Goal: Information Seeking & Learning: Learn about a topic

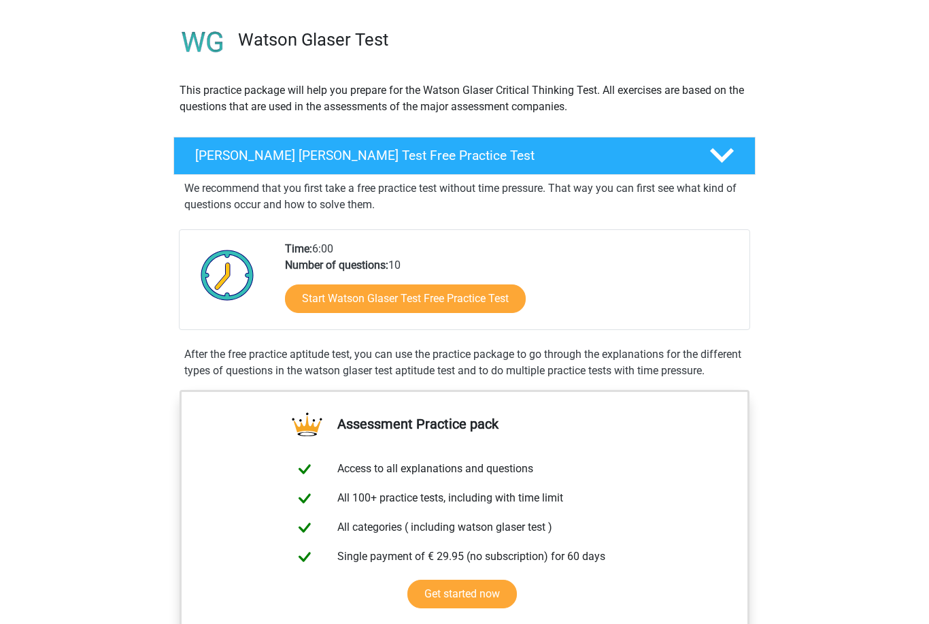
scroll to position [149, 0]
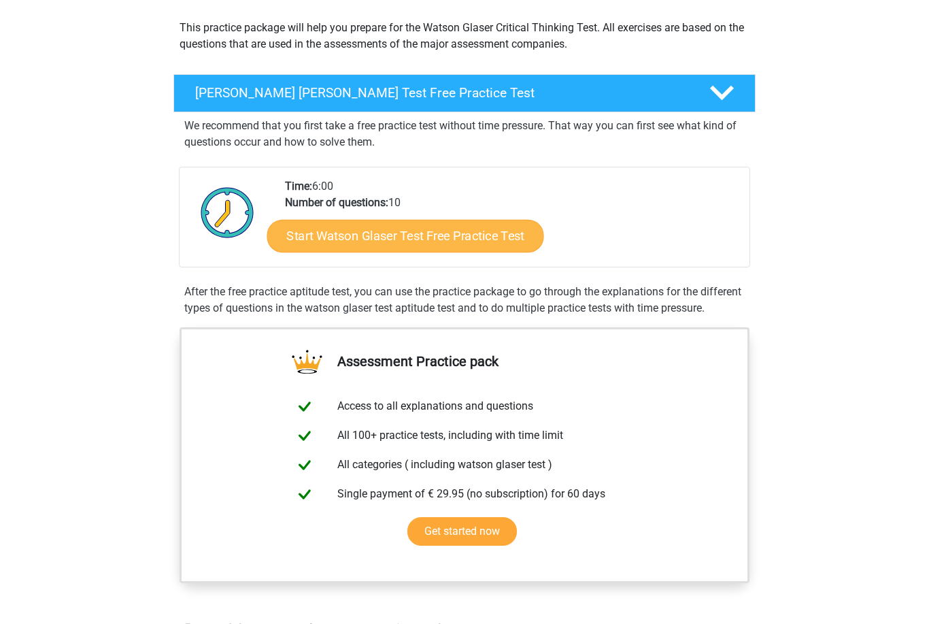
click at [466, 234] on link "Start Watson Glaser Test Free Practice Test" at bounding box center [405, 236] width 277 height 33
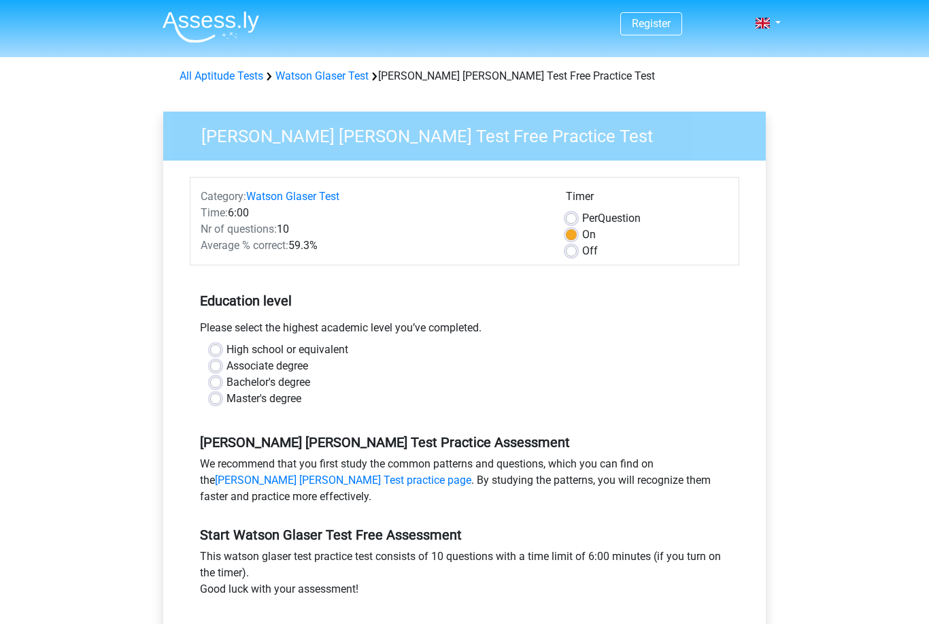
click at [582, 217] on label "Per Question" at bounding box center [611, 218] width 59 height 16
click at [571, 217] on input "Per Question" at bounding box center [571, 217] width 11 height 14
radio input "true"
click at [582, 235] on label "On" at bounding box center [589, 235] width 14 height 16
click at [571, 235] on input "On" at bounding box center [571, 234] width 11 height 14
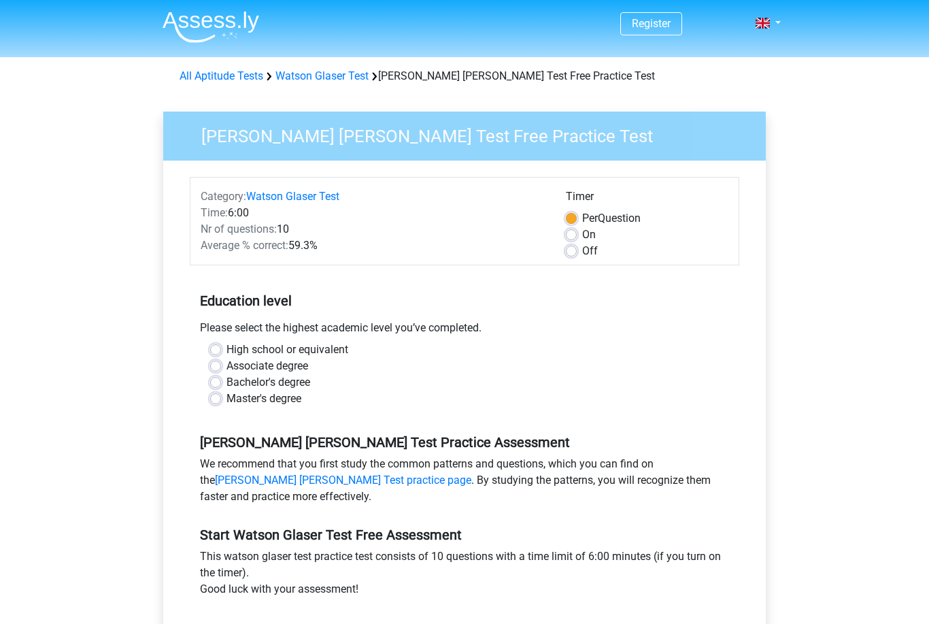
radio input "true"
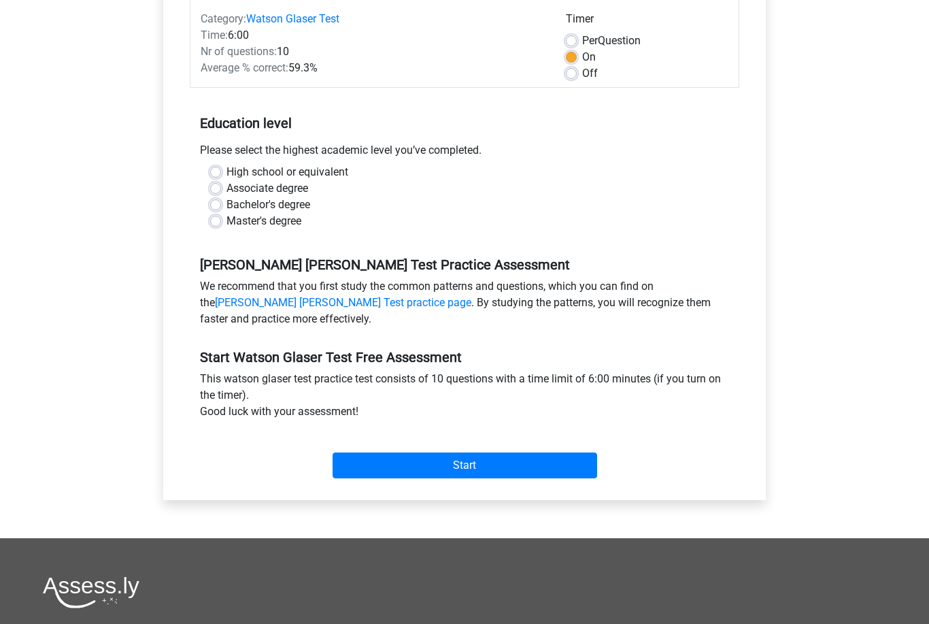
scroll to position [186, 0]
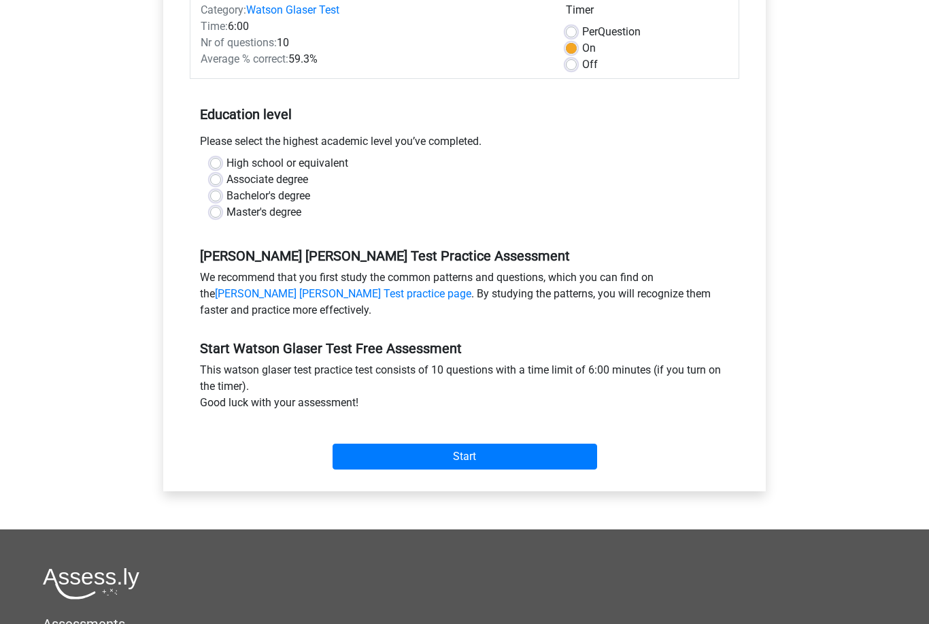
click at [227, 164] on label "High school or equivalent" at bounding box center [288, 164] width 122 height 16
click at [214, 164] on input "High school or equivalent" at bounding box center [215, 163] width 11 height 14
radio input "true"
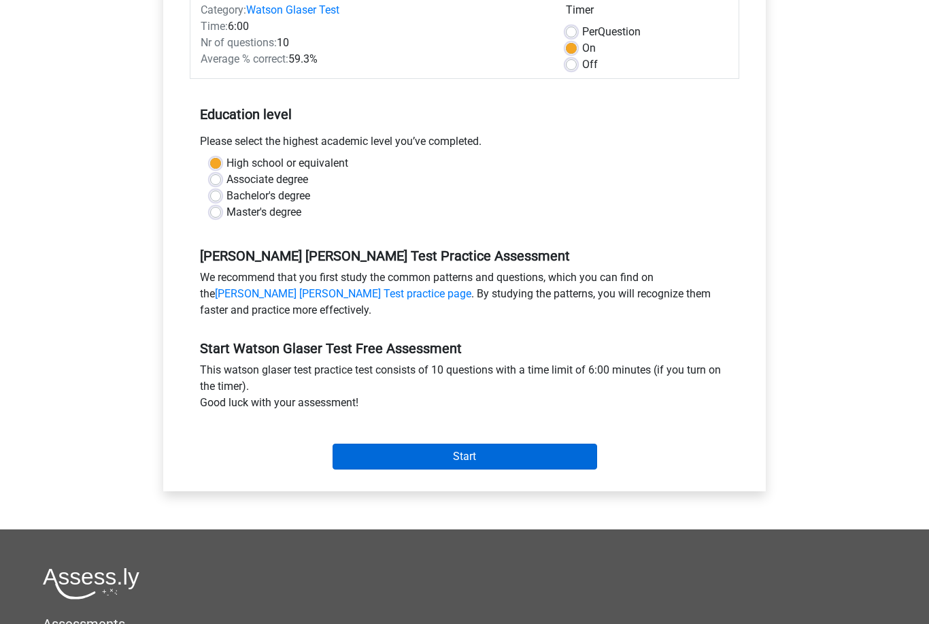
click at [467, 452] on input "Start" at bounding box center [465, 457] width 265 height 26
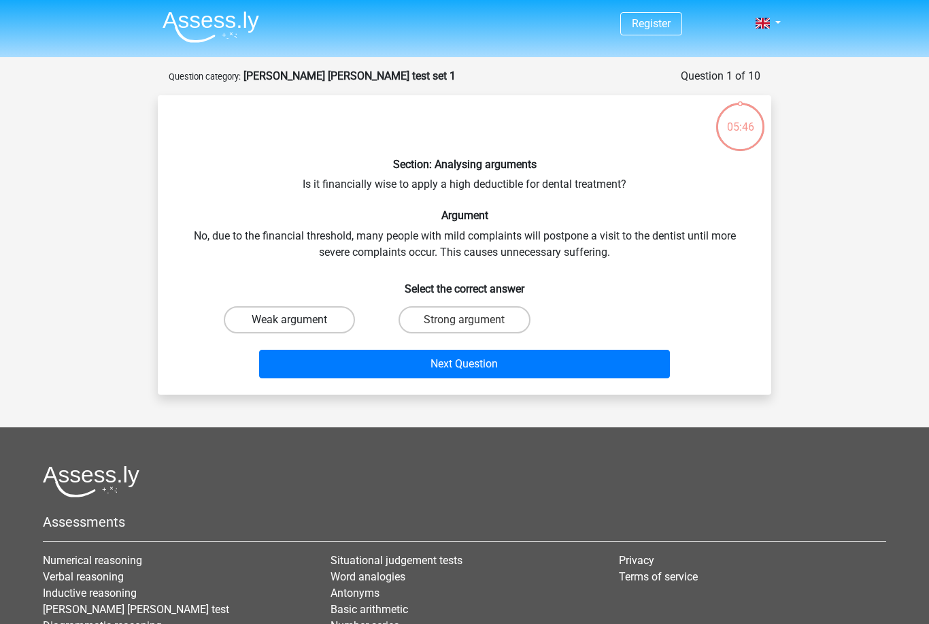
click at [310, 318] on label "Weak argument" at bounding box center [289, 319] width 131 height 27
click at [299, 320] on input "Weak argument" at bounding box center [294, 324] width 9 height 9
radio input "true"
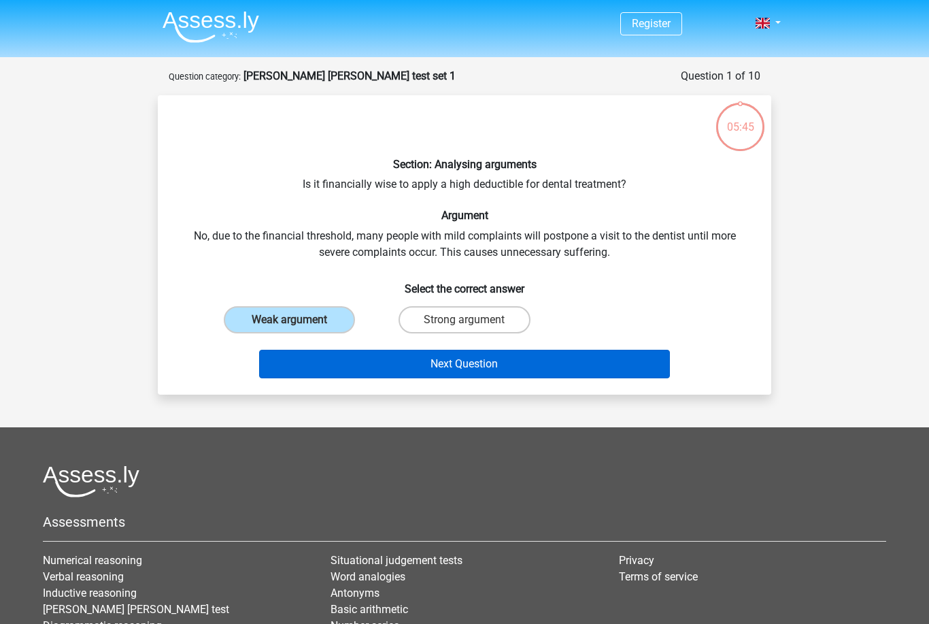
click at [453, 377] on button "Next Question" at bounding box center [465, 364] width 412 height 29
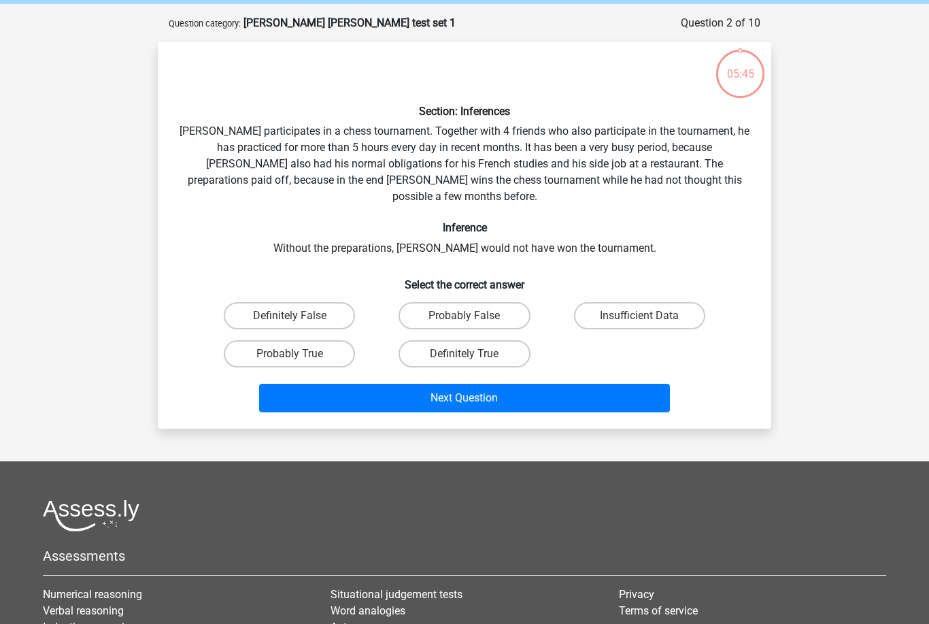
scroll to position [68, 0]
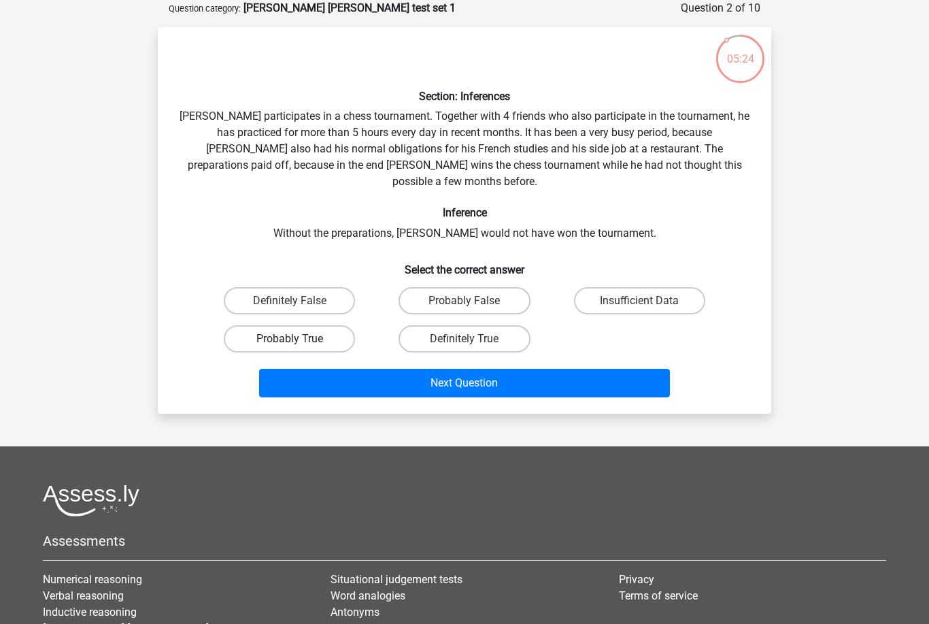
click at [318, 325] on label "Probably True" at bounding box center [289, 338] width 131 height 27
click at [299, 339] on input "Probably True" at bounding box center [294, 343] width 9 height 9
radio input "true"
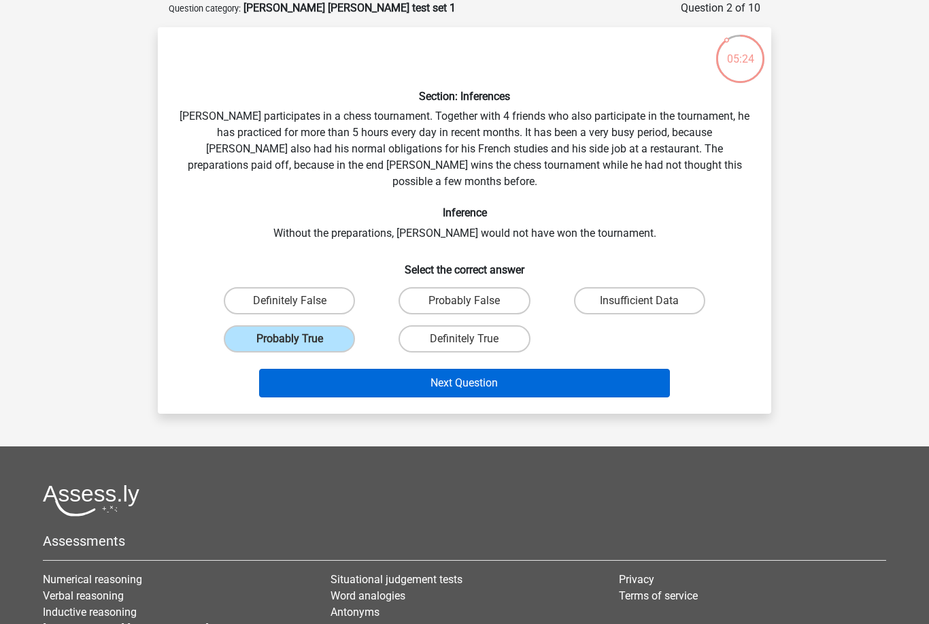
click at [433, 375] on button "Next Question" at bounding box center [465, 383] width 412 height 29
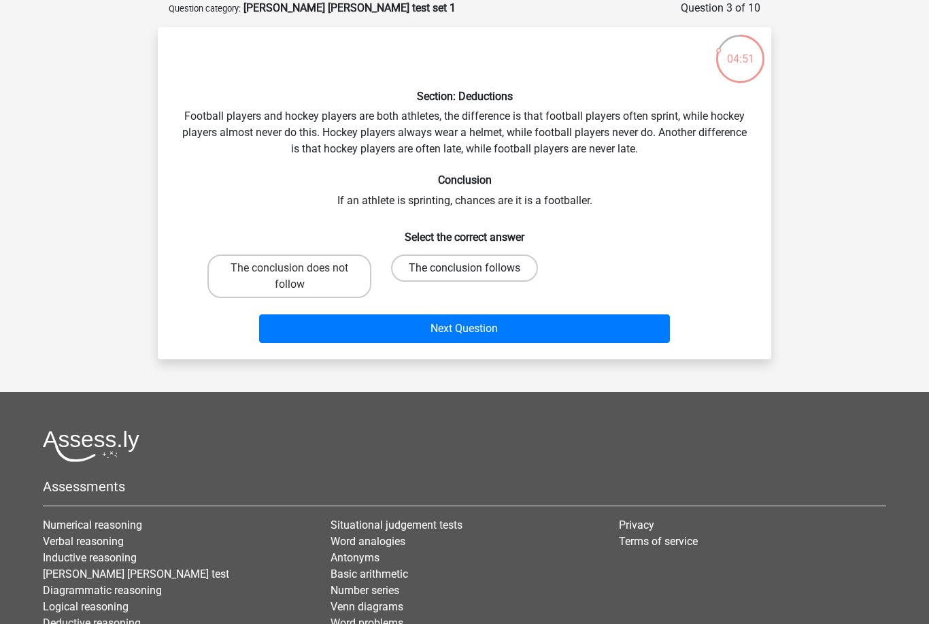
click at [451, 262] on label "The conclusion follows" at bounding box center [464, 267] width 147 height 27
click at [465, 268] on input "The conclusion follows" at bounding box center [469, 272] width 9 height 9
radio input "true"
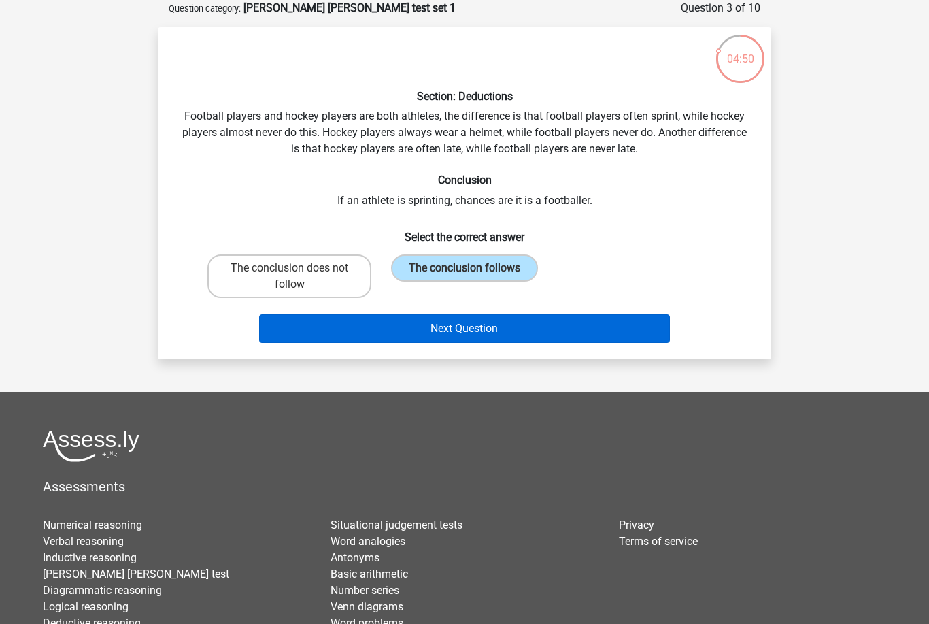
click at [469, 326] on button "Next Question" at bounding box center [465, 328] width 412 height 29
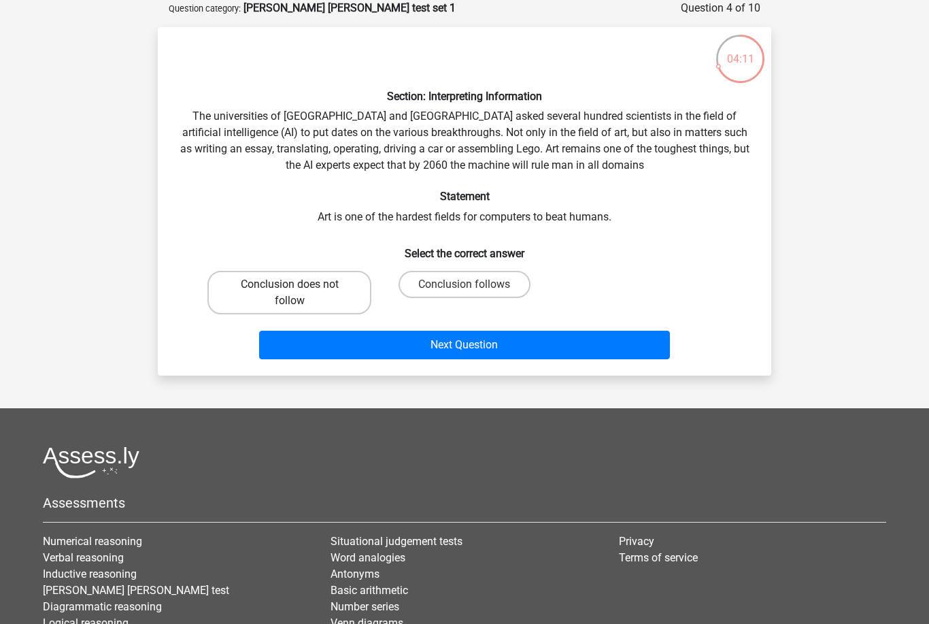
click at [318, 297] on label "Conclusion does not follow" at bounding box center [290, 293] width 164 height 44
click at [299, 293] on input "Conclusion does not follow" at bounding box center [294, 288] width 9 height 9
radio input "true"
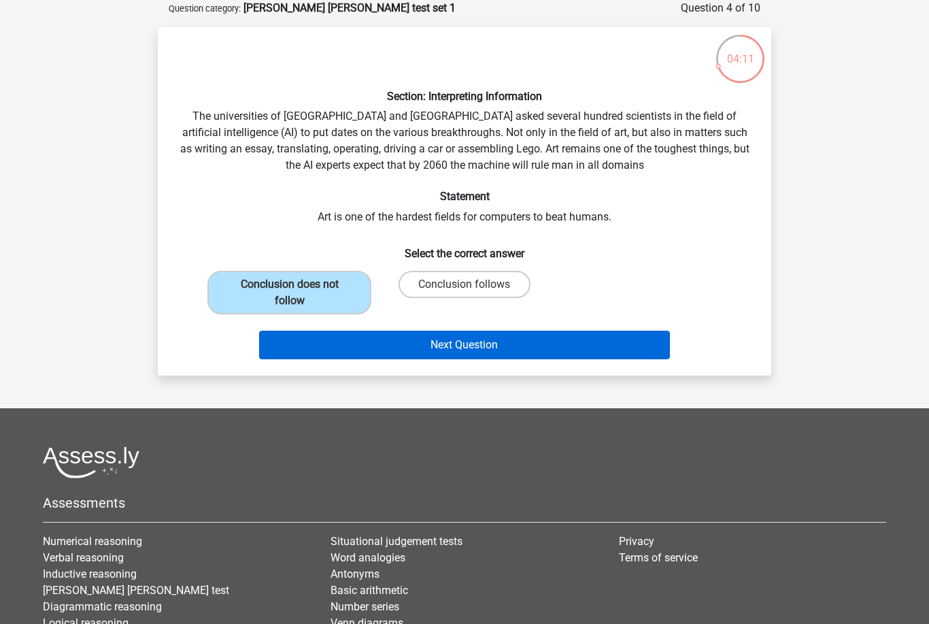
click at [433, 344] on button "Next Question" at bounding box center [465, 345] width 412 height 29
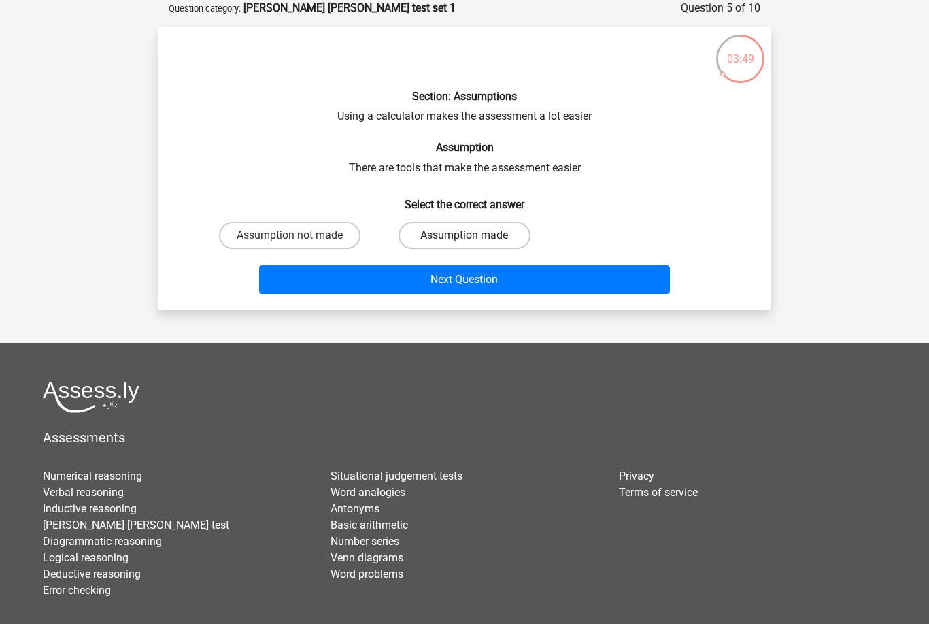
click at [446, 235] on label "Assumption made" at bounding box center [464, 235] width 131 height 27
click at [465, 235] on input "Assumption made" at bounding box center [469, 239] width 9 height 9
radio input "true"
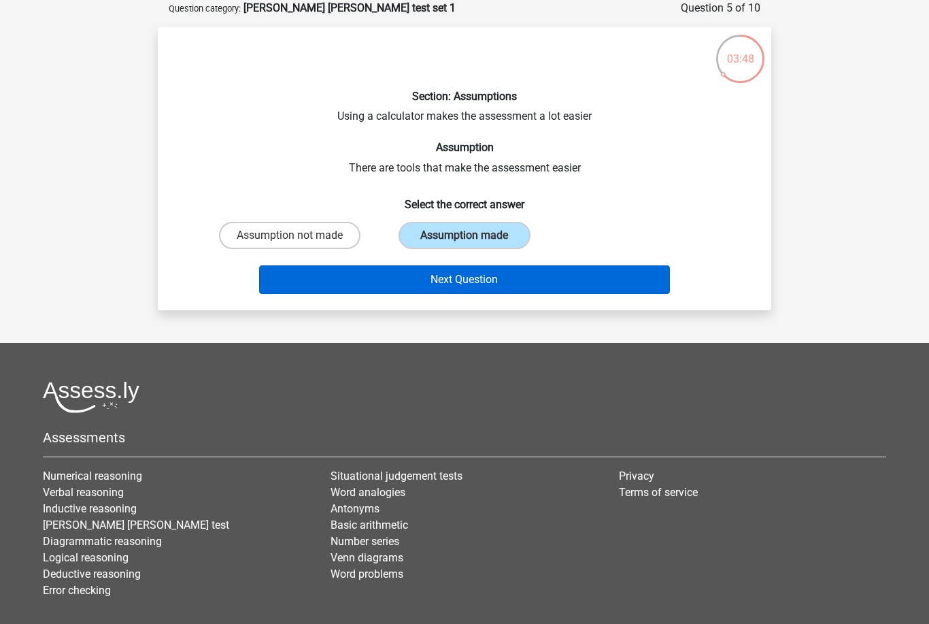
click at [453, 268] on button "Next Question" at bounding box center [465, 279] width 412 height 29
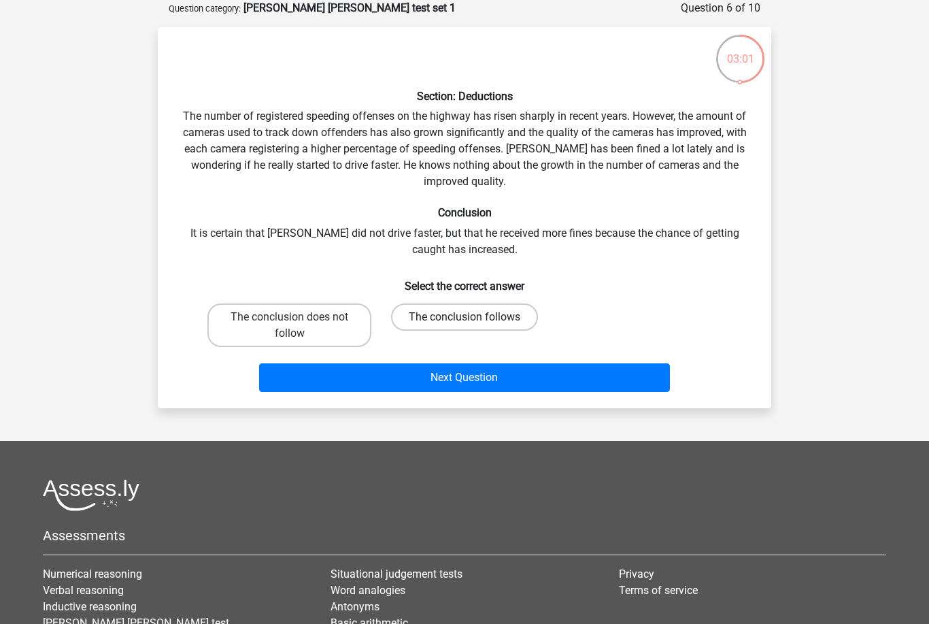
click at [433, 318] on label "The conclusion follows" at bounding box center [464, 316] width 147 height 27
click at [465, 318] on input "The conclusion follows" at bounding box center [469, 321] width 9 height 9
radio input "true"
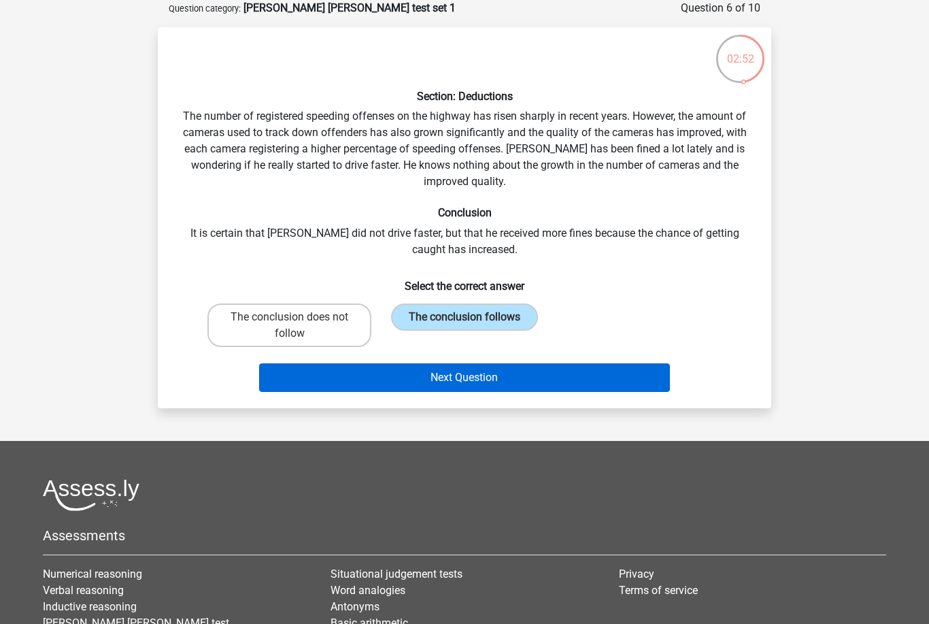
click at [413, 382] on button "Next Question" at bounding box center [465, 377] width 412 height 29
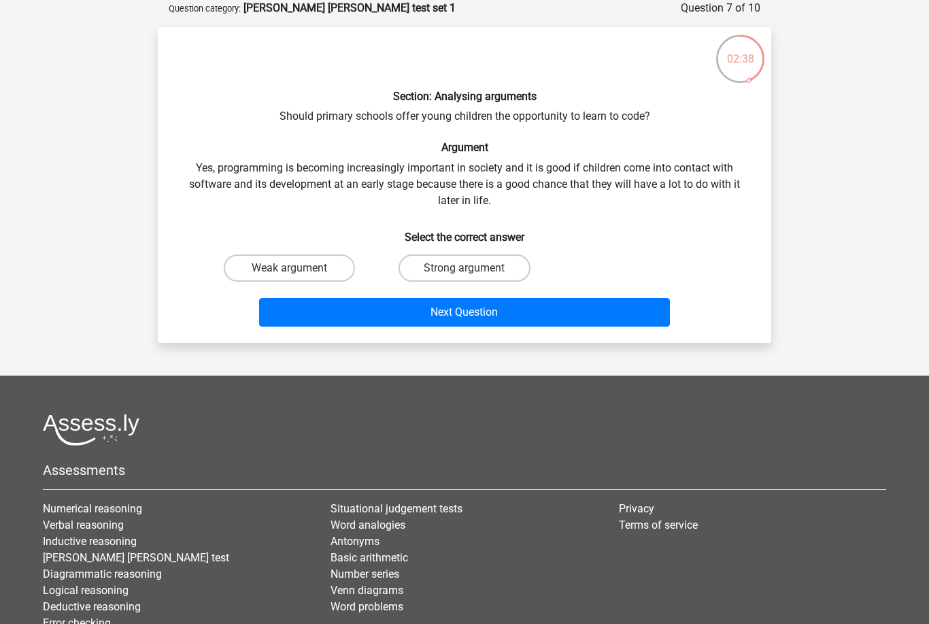
click at [480, 251] on div "Strong argument" at bounding box center [464, 268] width 175 height 38
click at [504, 268] on label "Strong argument" at bounding box center [464, 267] width 131 height 27
click at [474, 268] on input "Strong argument" at bounding box center [469, 272] width 9 height 9
radio input "true"
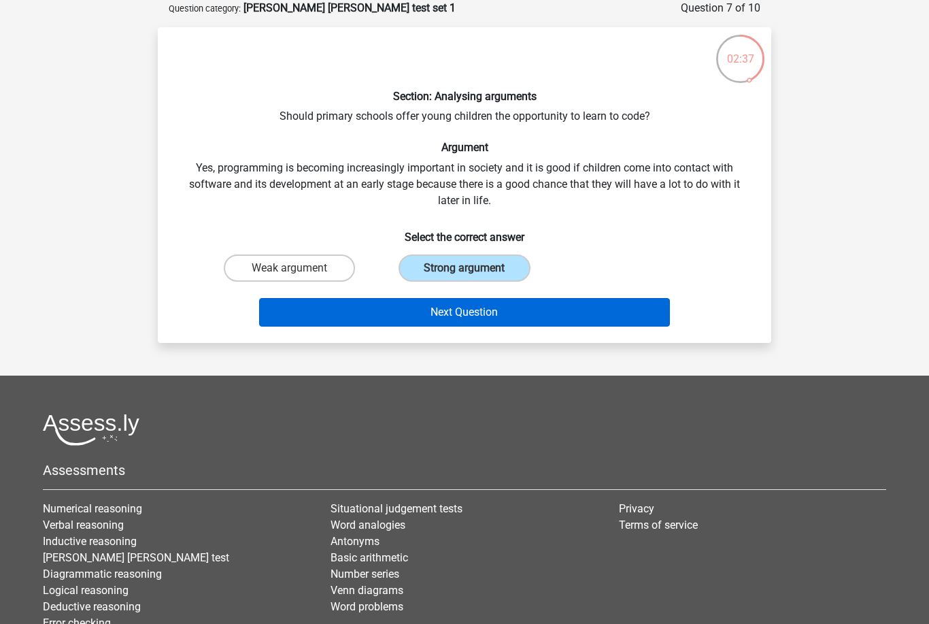
click at [502, 313] on button "Next Question" at bounding box center [465, 312] width 412 height 29
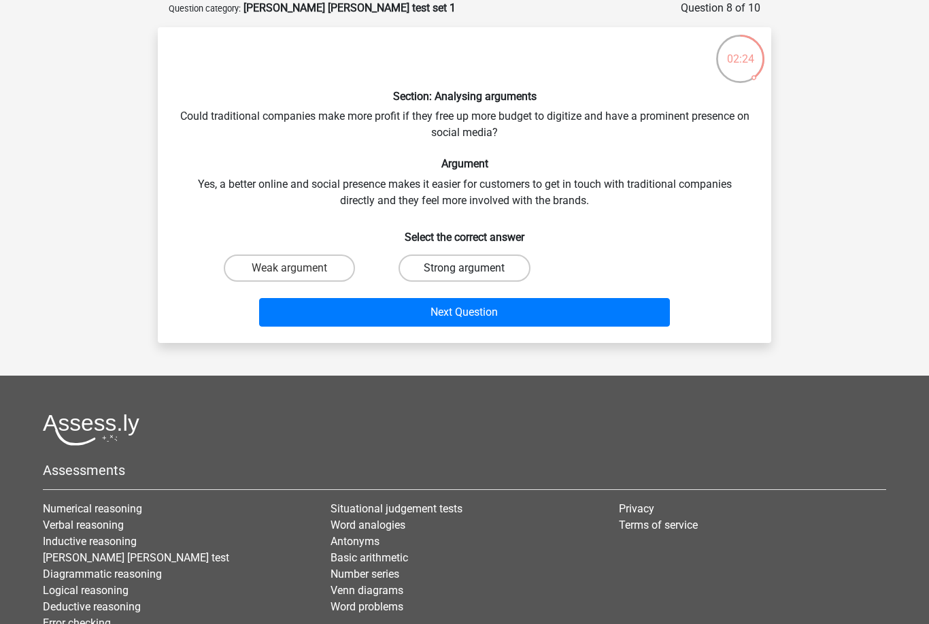
click at [465, 262] on label "Strong argument" at bounding box center [464, 267] width 131 height 27
click at [465, 268] on input "Strong argument" at bounding box center [469, 272] width 9 height 9
radio input "true"
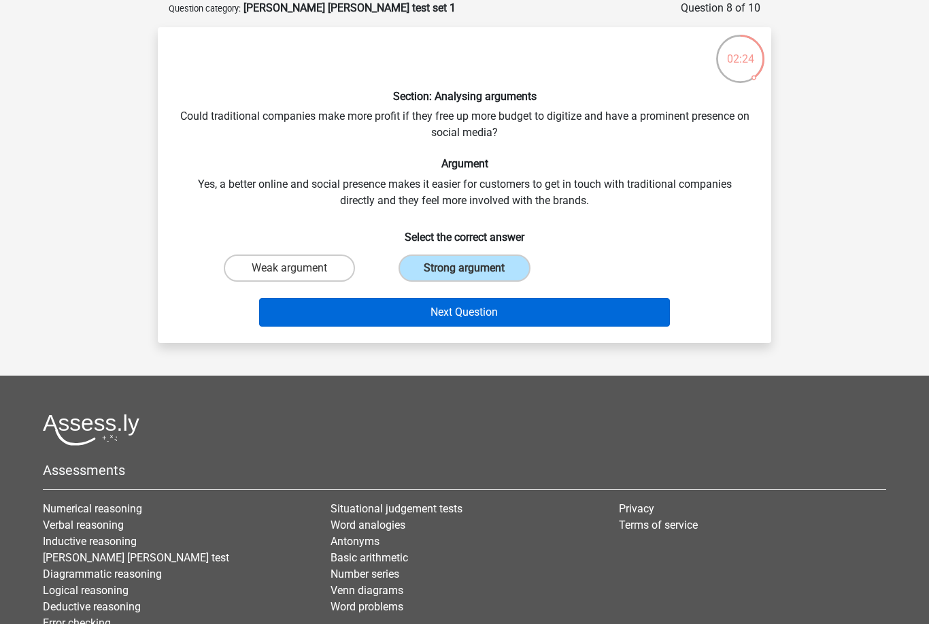
click at [450, 308] on button "Next Question" at bounding box center [465, 312] width 412 height 29
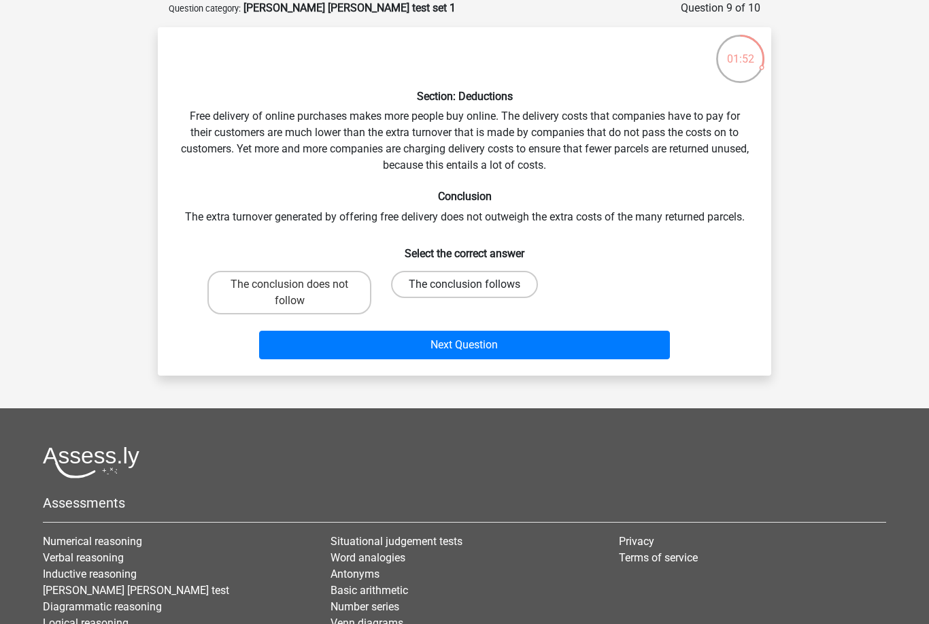
click at [442, 282] on label "The conclusion follows" at bounding box center [464, 284] width 147 height 27
click at [465, 284] on input "The conclusion follows" at bounding box center [469, 288] width 9 height 9
radio input "true"
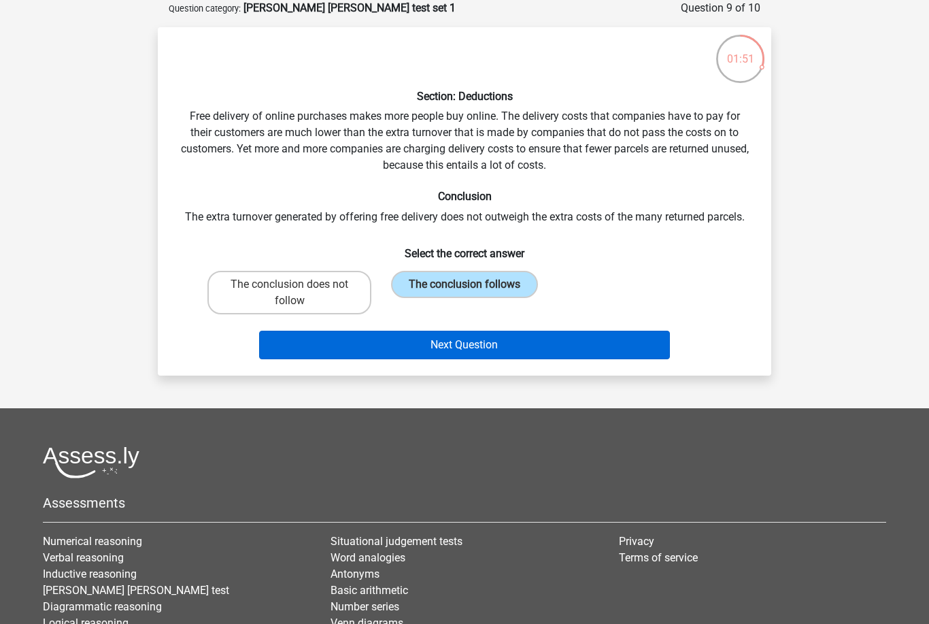
click at [437, 343] on button "Next Question" at bounding box center [465, 345] width 412 height 29
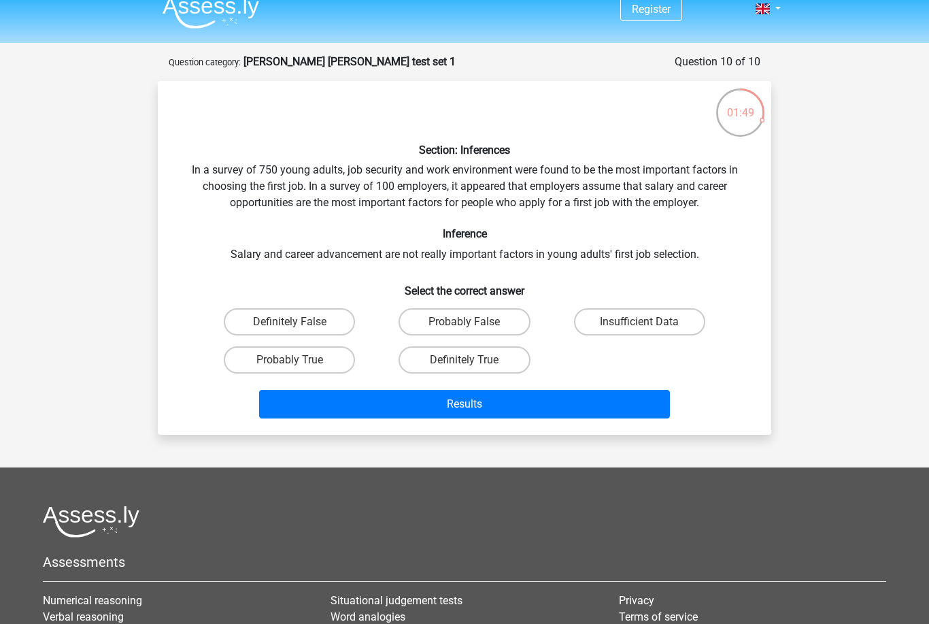
scroll to position [15, 0]
click at [333, 321] on label "Definitely False" at bounding box center [289, 321] width 131 height 27
click at [299, 321] on input "Definitely False" at bounding box center [294, 325] width 9 height 9
radio input "true"
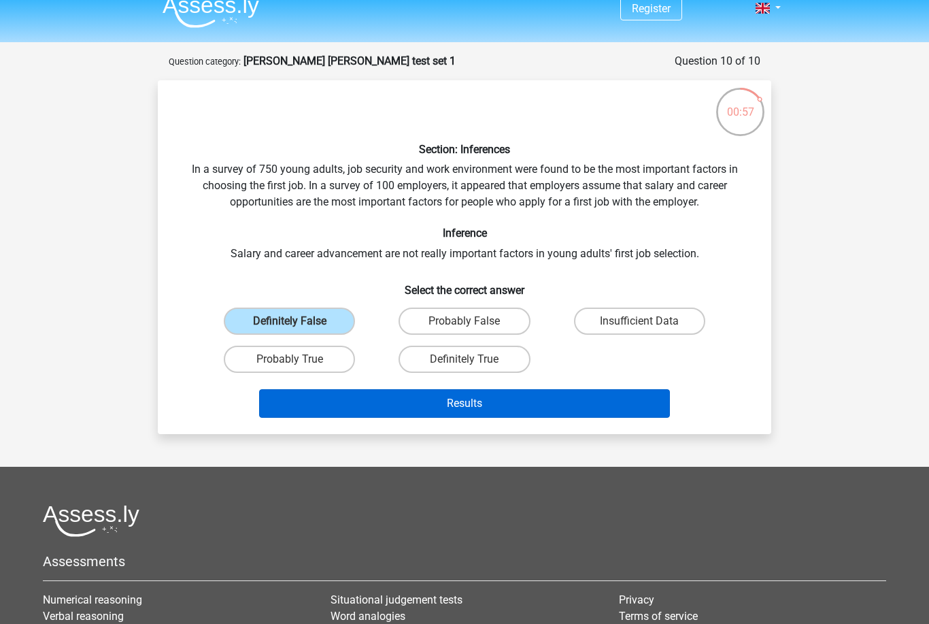
click at [456, 399] on button "Results" at bounding box center [465, 403] width 412 height 29
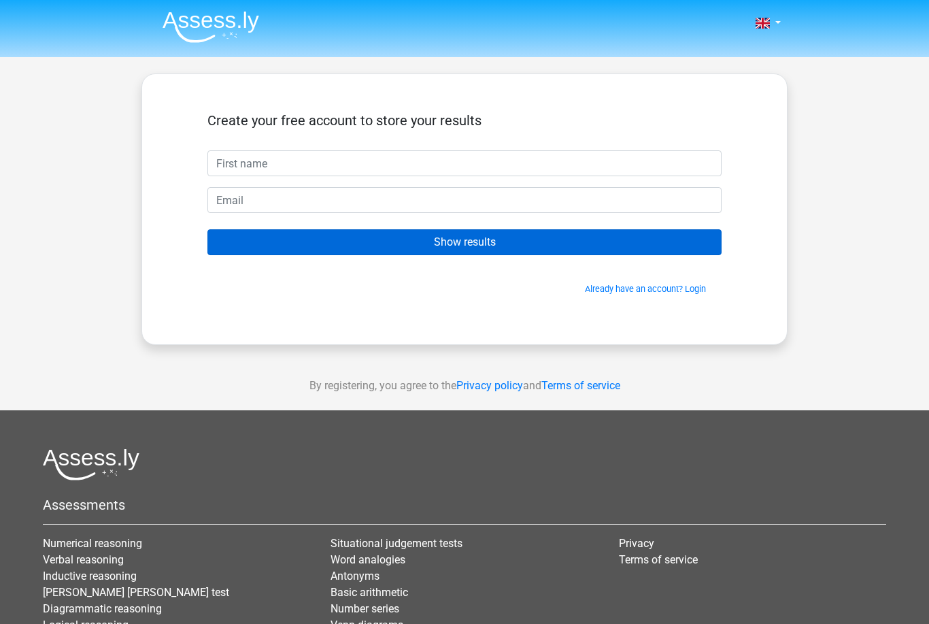
click at [516, 246] on input "Show results" at bounding box center [465, 242] width 514 height 26
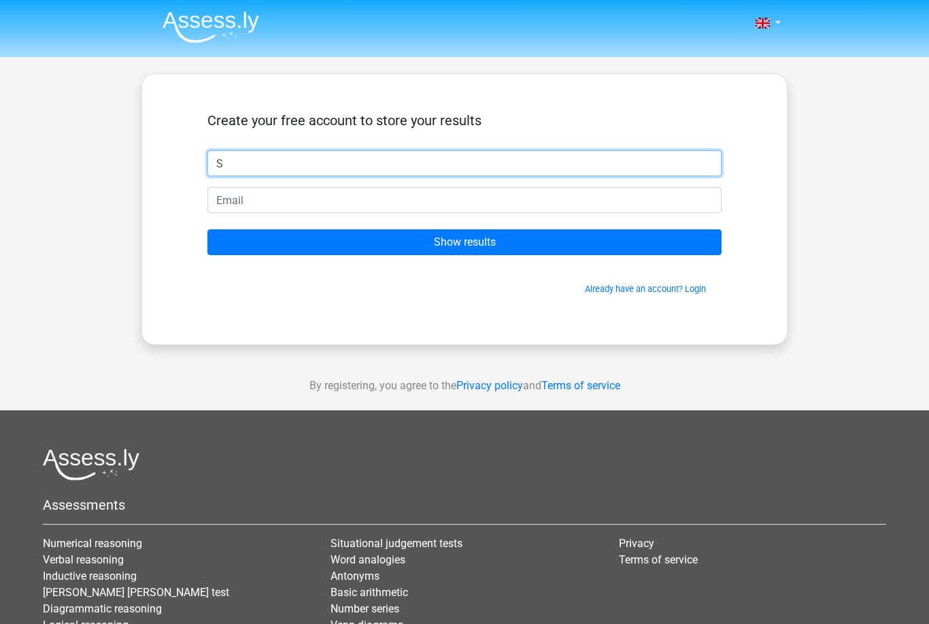
type input "S"
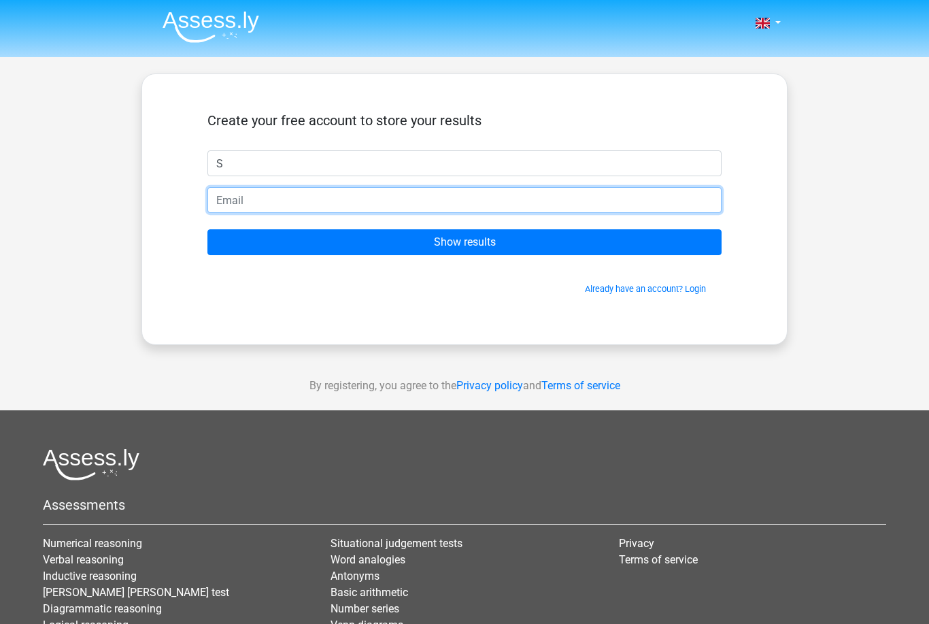
click at [327, 213] on input "email" at bounding box center [465, 200] width 514 height 26
type input "E"
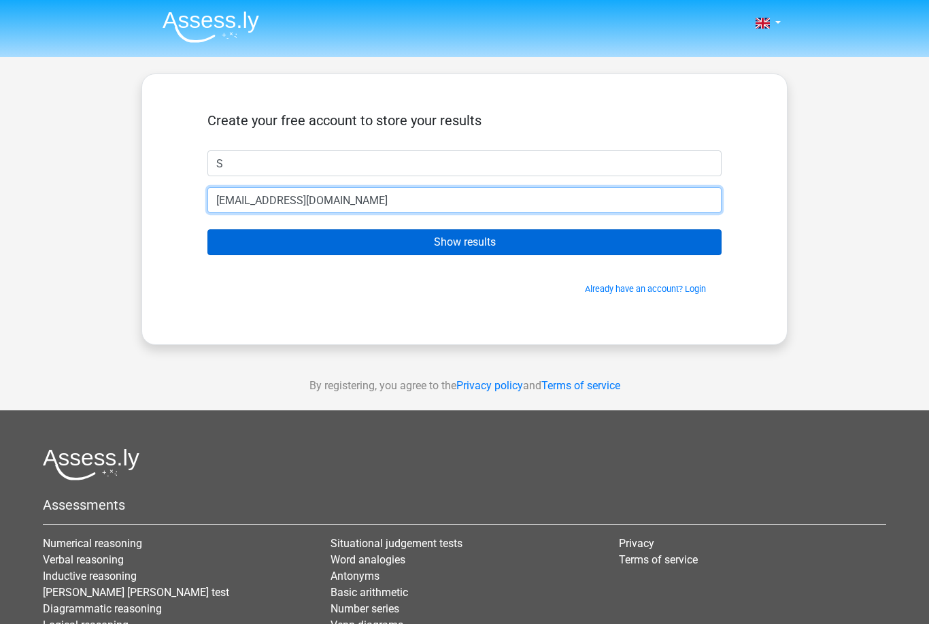
type input "[EMAIL_ADDRESS][DOMAIN_NAME]"
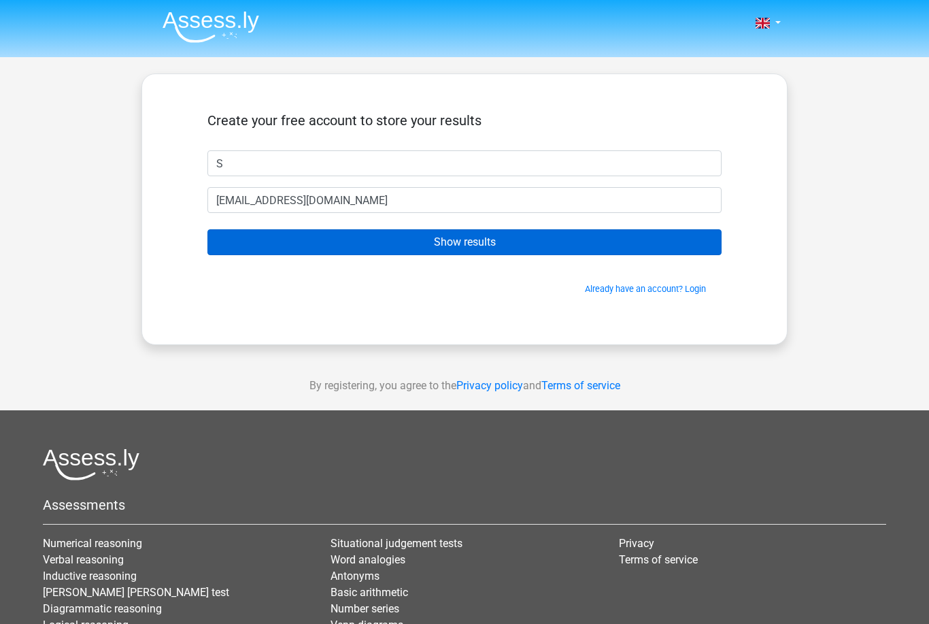
click at [508, 254] on input "Show results" at bounding box center [465, 242] width 514 height 26
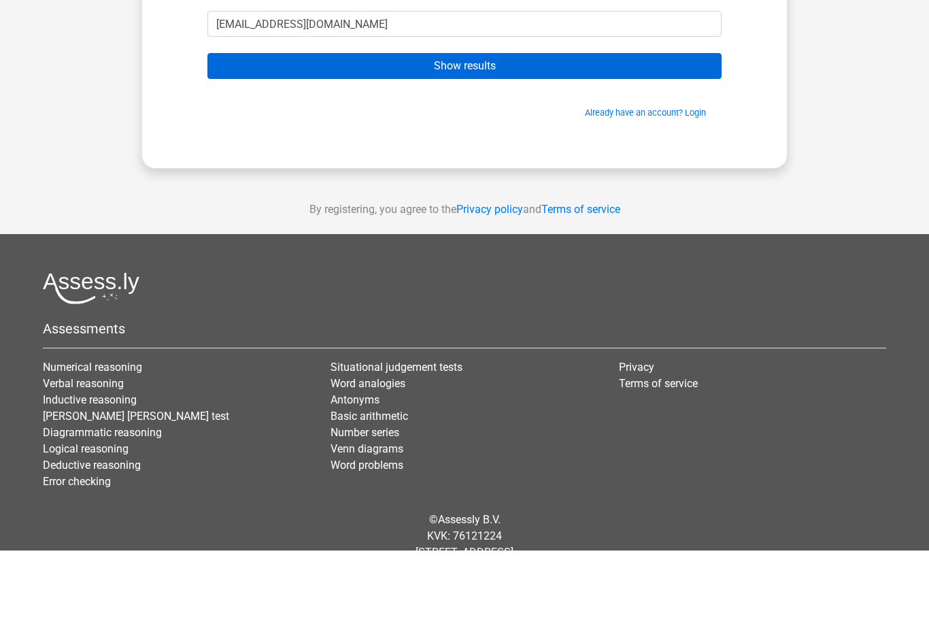
scroll to position [102, 0]
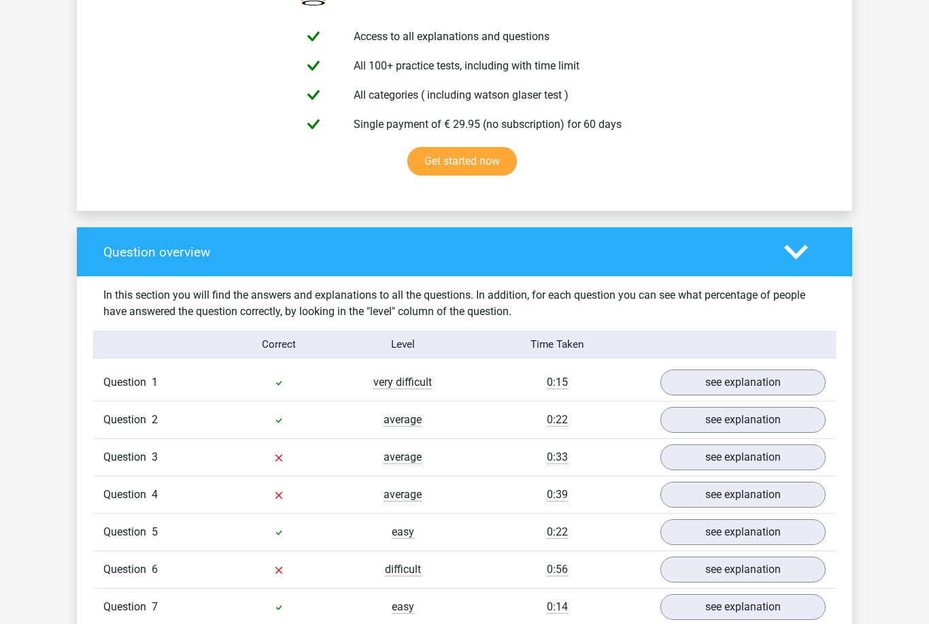
scroll to position [812, 0]
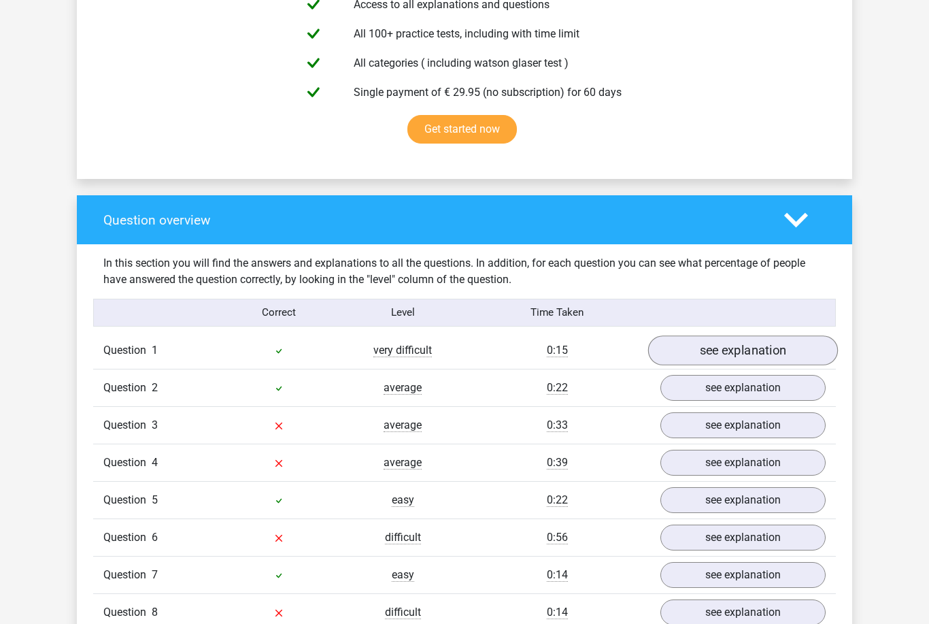
click at [738, 337] on link "see explanation" at bounding box center [743, 351] width 190 height 30
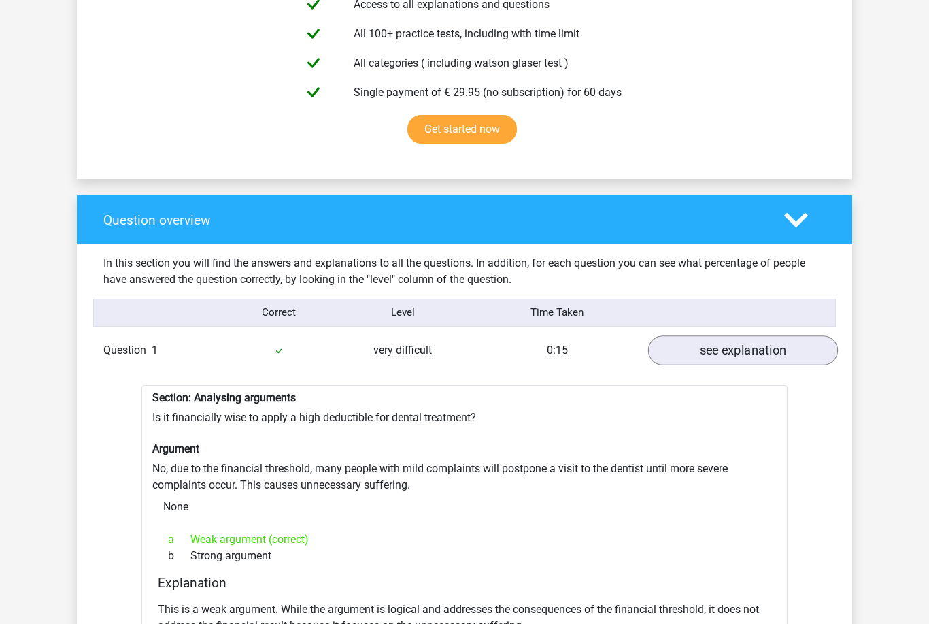
scroll to position [813, 0]
click at [699, 357] on link "see explanation" at bounding box center [743, 350] width 190 height 30
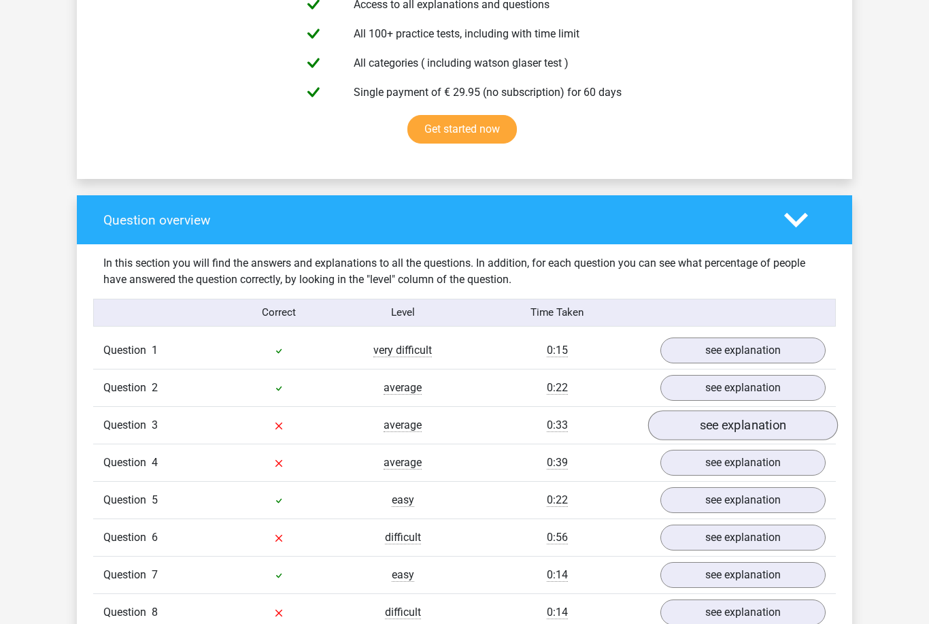
click at [700, 431] on link "see explanation" at bounding box center [743, 425] width 190 height 30
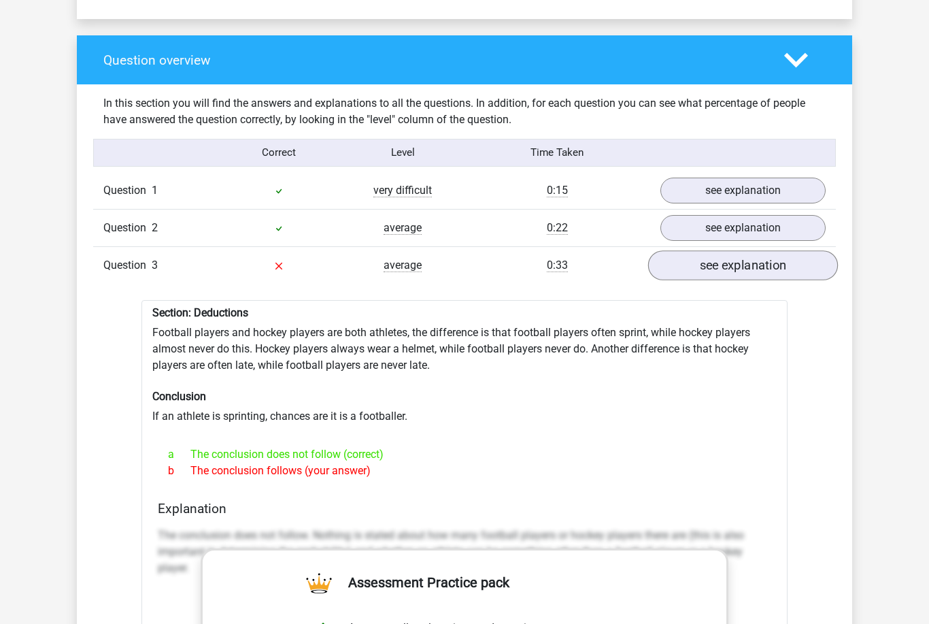
scroll to position [973, 0]
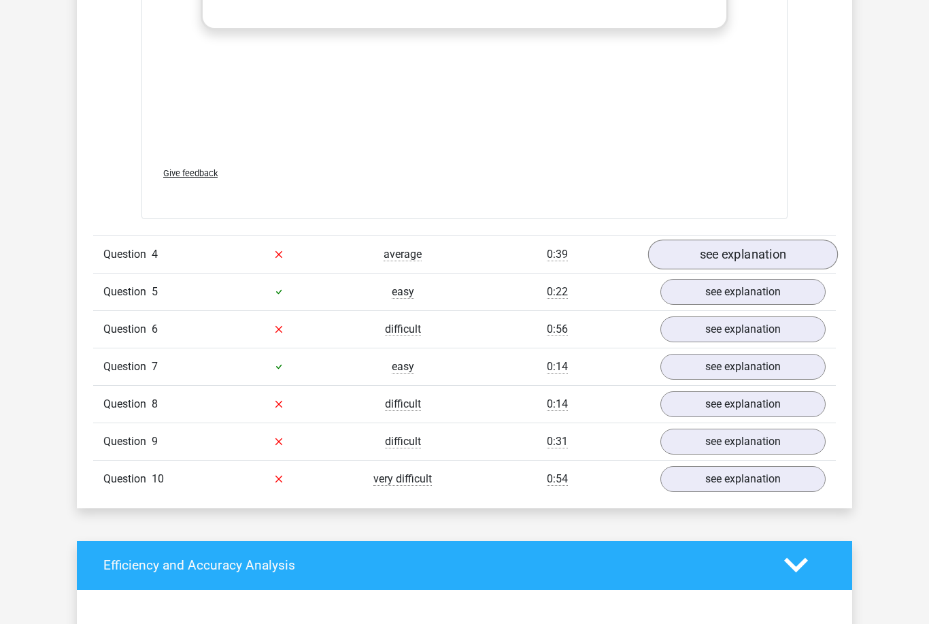
click at [773, 249] on link "see explanation" at bounding box center [743, 255] width 190 height 30
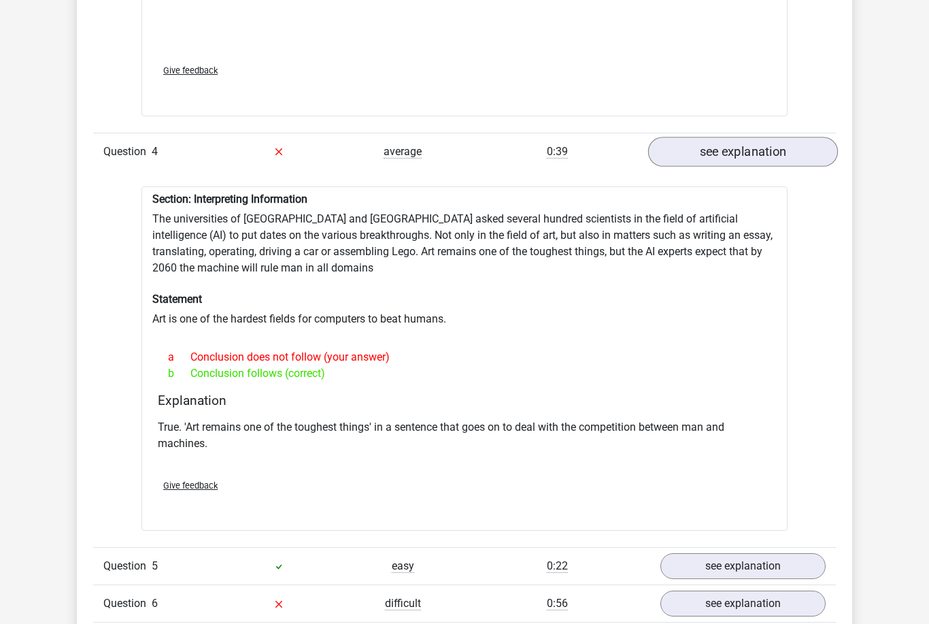
scroll to position [1862, 0]
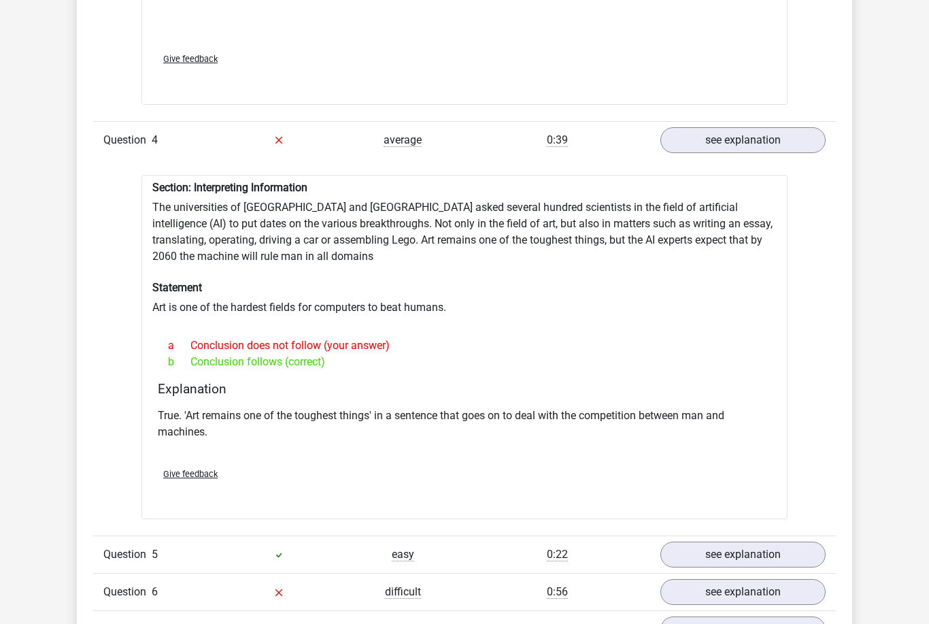
click at [768, 152] on link "see explanation" at bounding box center [743, 140] width 190 height 30
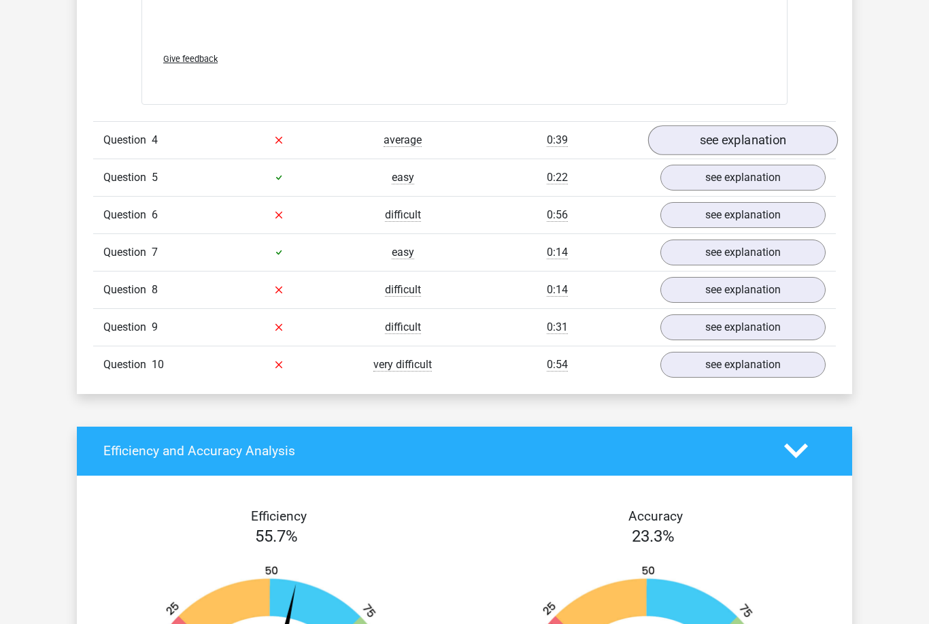
click at [716, 145] on link "see explanation" at bounding box center [743, 140] width 190 height 30
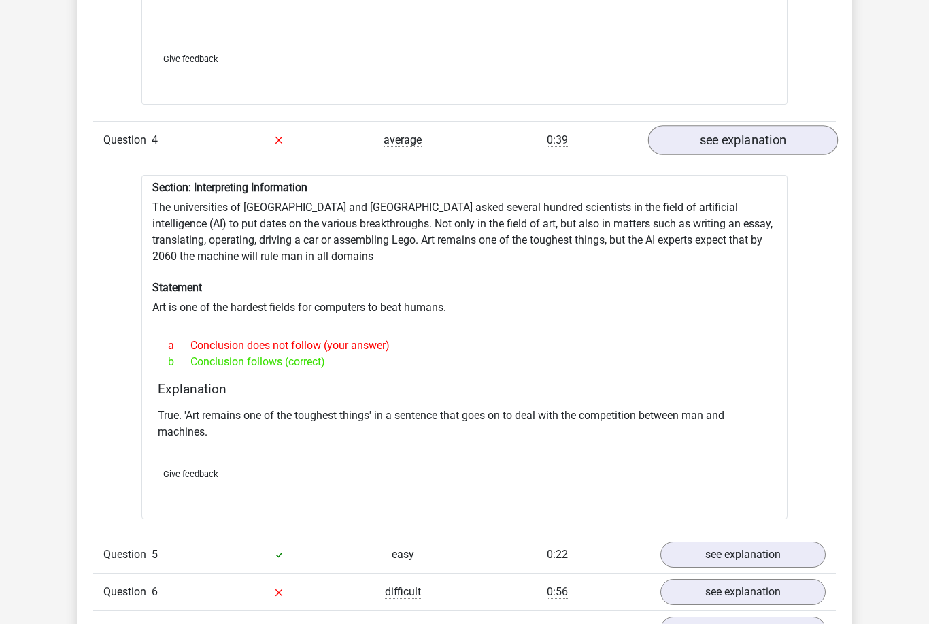
click at [727, 143] on link "see explanation" at bounding box center [743, 140] width 190 height 30
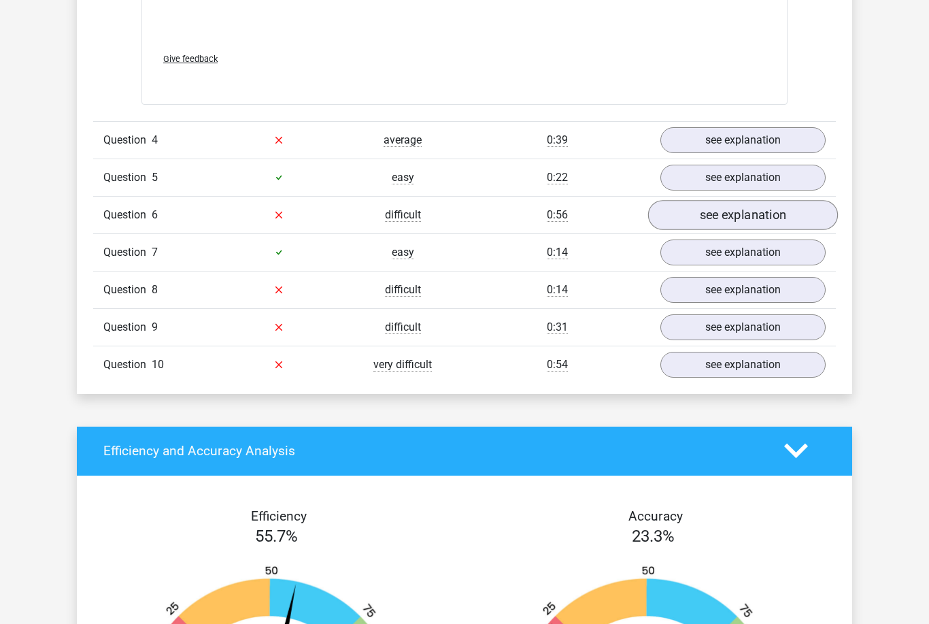
click at [693, 225] on link "see explanation" at bounding box center [743, 215] width 190 height 30
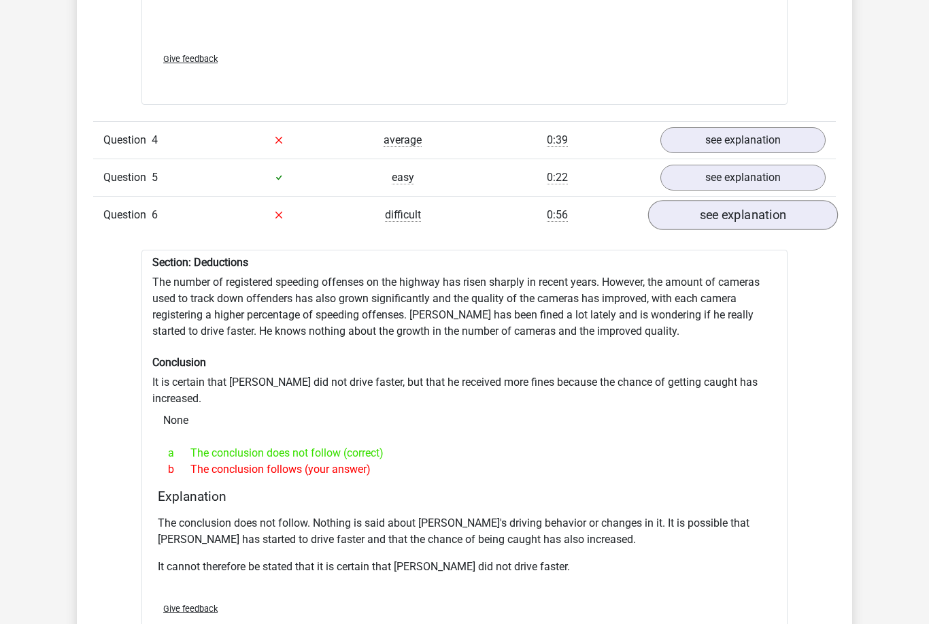
click at [740, 216] on link "see explanation" at bounding box center [743, 215] width 190 height 30
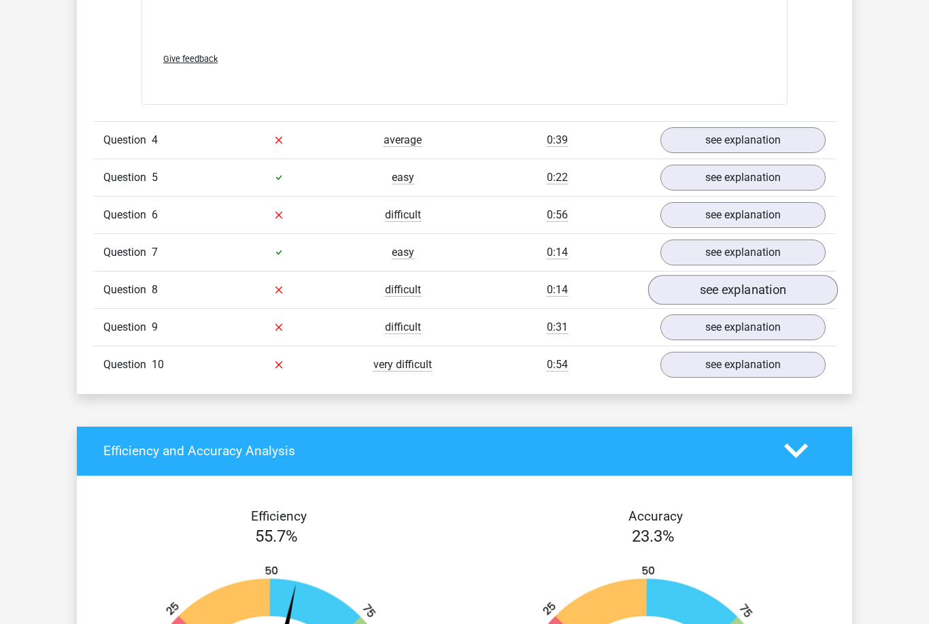
click at [695, 297] on link "see explanation" at bounding box center [743, 290] width 190 height 30
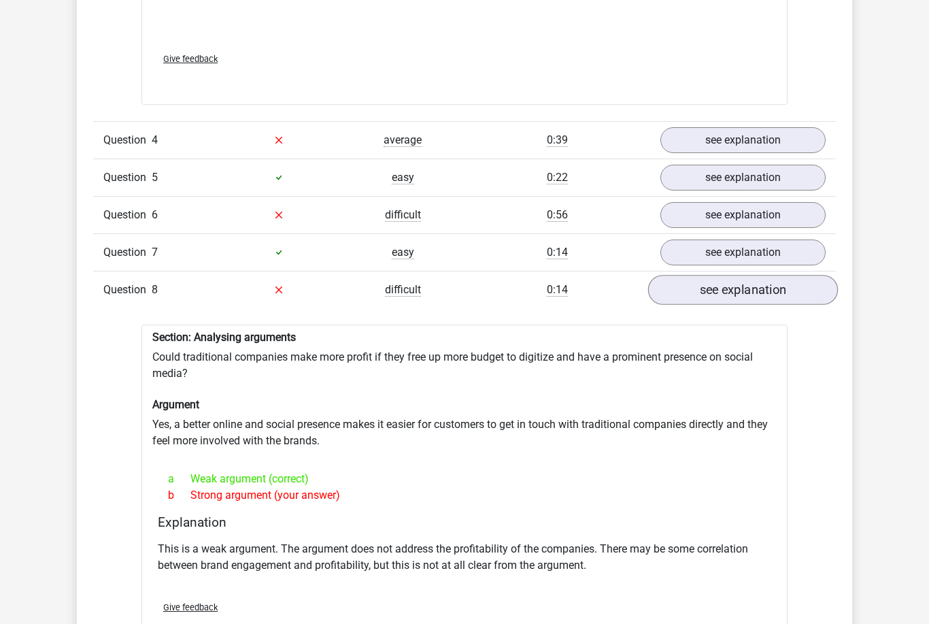
click at [697, 291] on link "see explanation" at bounding box center [743, 290] width 190 height 30
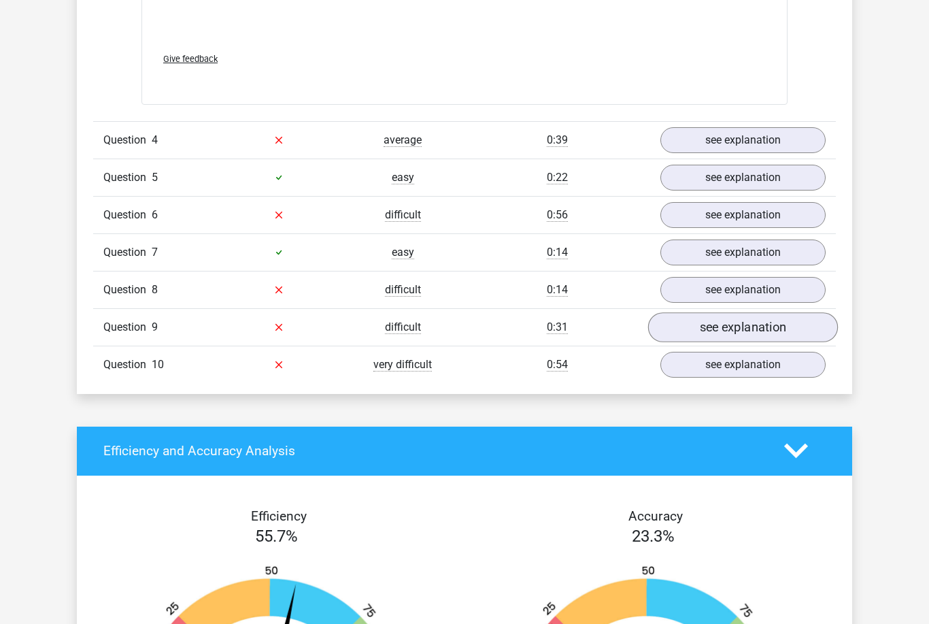
click at [696, 332] on link "see explanation" at bounding box center [743, 327] width 190 height 30
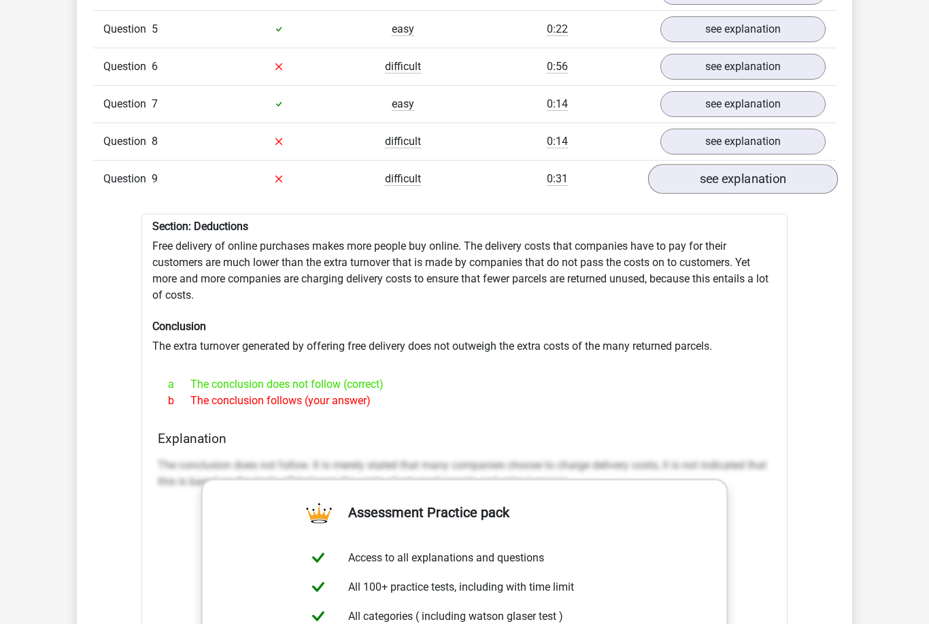
scroll to position [2011, 0]
click at [699, 178] on link "see explanation" at bounding box center [743, 178] width 190 height 30
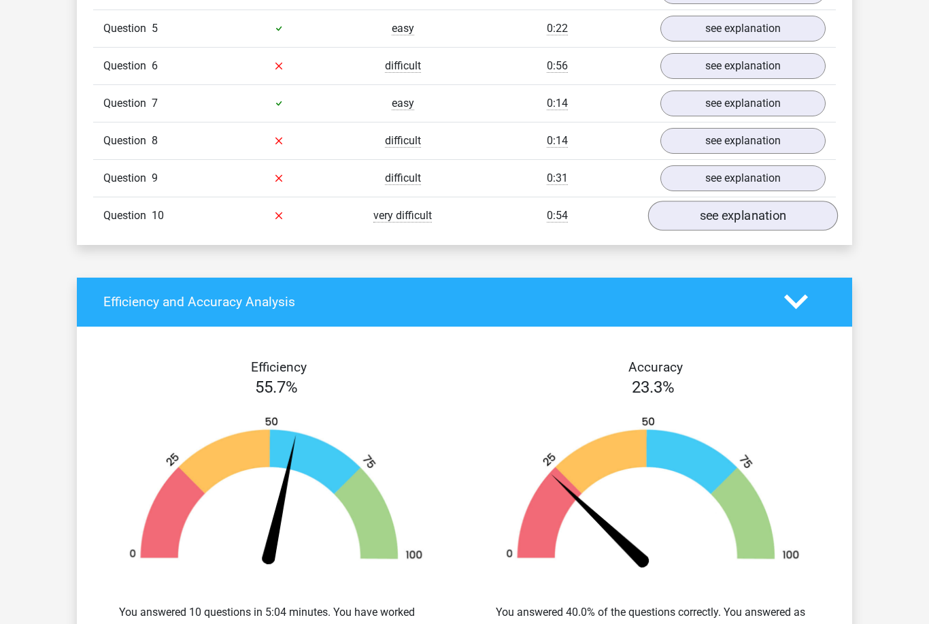
click at [714, 216] on link "see explanation" at bounding box center [743, 216] width 190 height 30
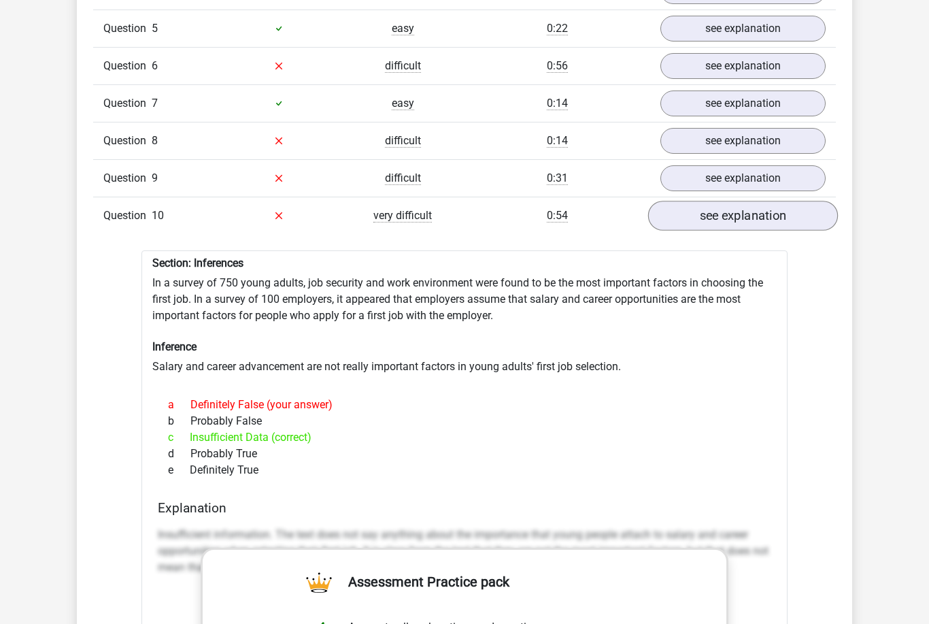
click at [689, 224] on link "see explanation" at bounding box center [743, 216] width 190 height 30
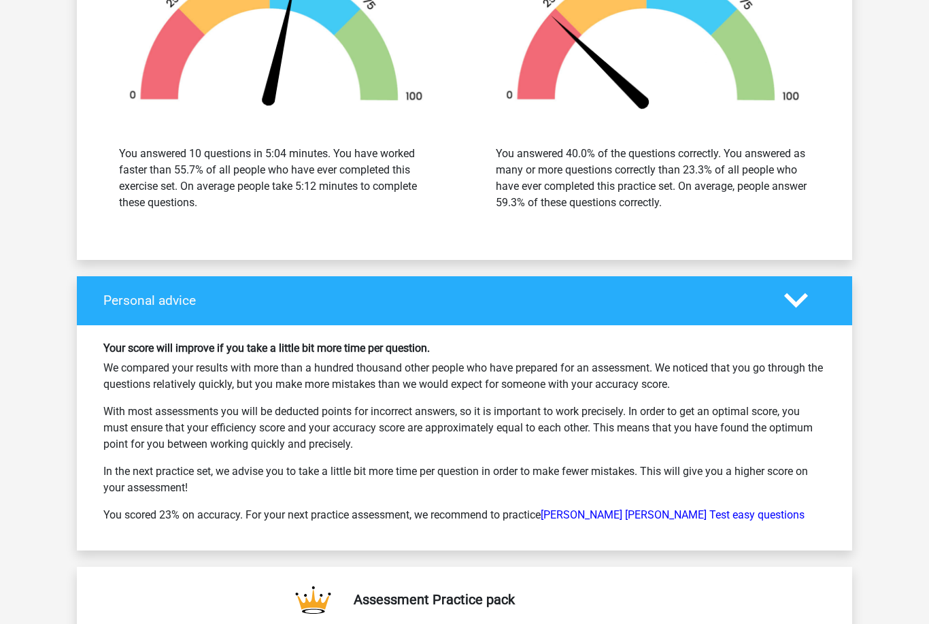
scroll to position [2404, 0]
